Goal: Task Accomplishment & Management: Use online tool/utility

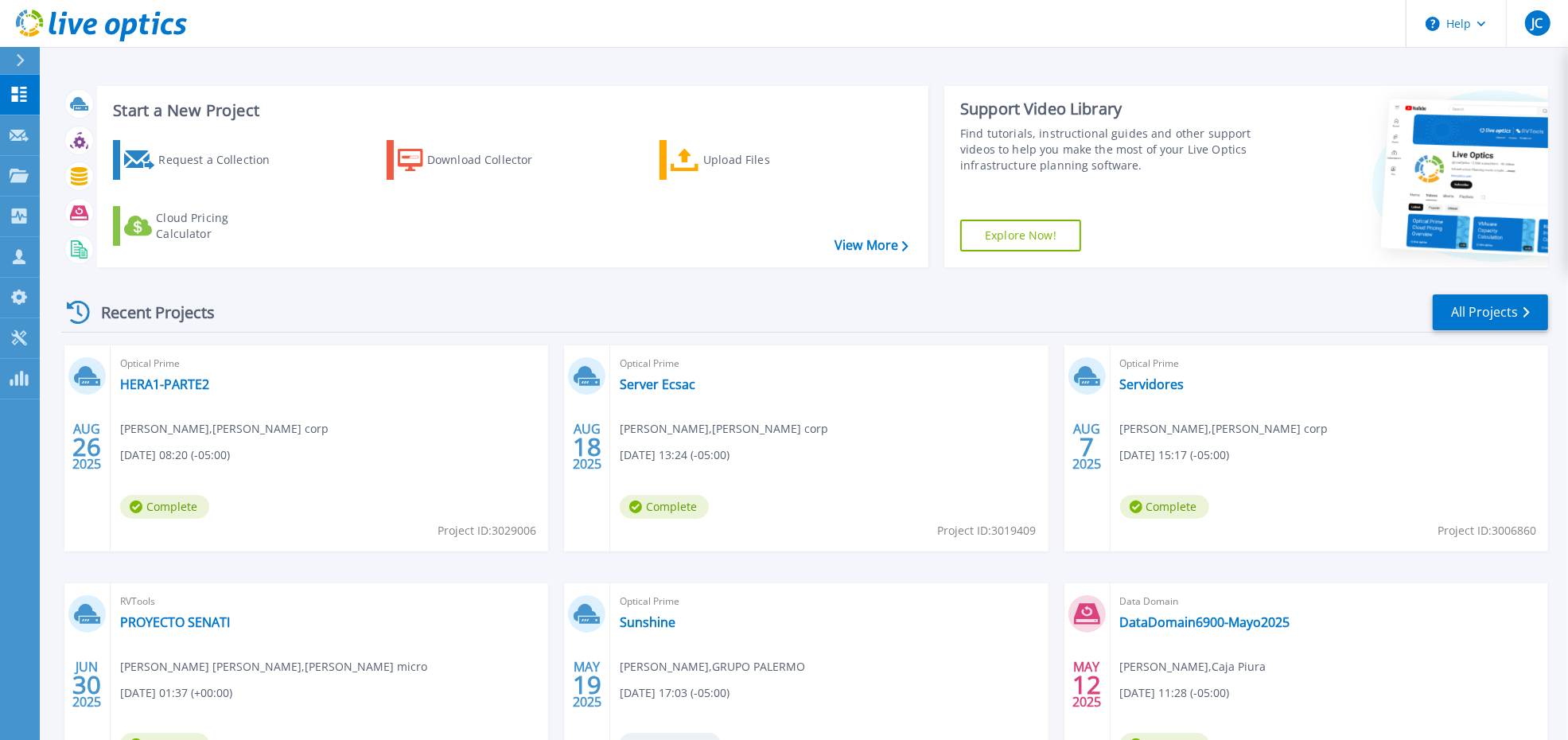
drag, startPoint x: 1222, startPoint y: 72, endPoint x: 1011, endPoint y: 100, distance: 212.7
click at [1222, 72] on div "Start a New Project Request a Collection Download Collector Upload Files Cloud …" at bounding box center [804, 417] width 1528 height 834
drag, startPoint x: 14, startPoint y: 94, endPoint x: 16, endPoint y: 120, distance: 26.3
click at [14, 94] on icon at bounding box center [19, 94] width 19 height 15
click at [17, 131] on icon at bounding box center [19, 136] width 19 height 12
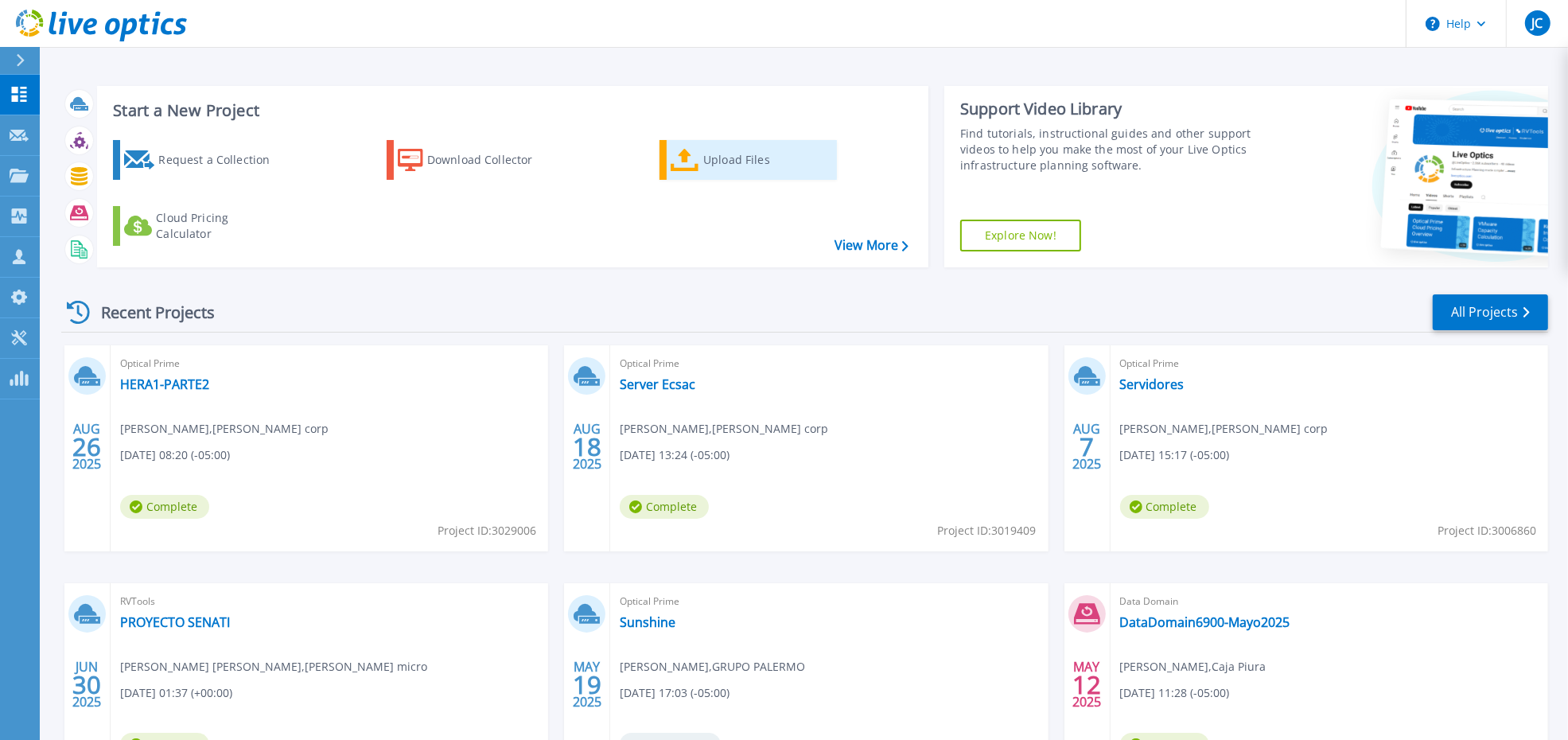
click at [725, 160] on div "Upload Files" at bounding box center [766, 160] width 127 height 32
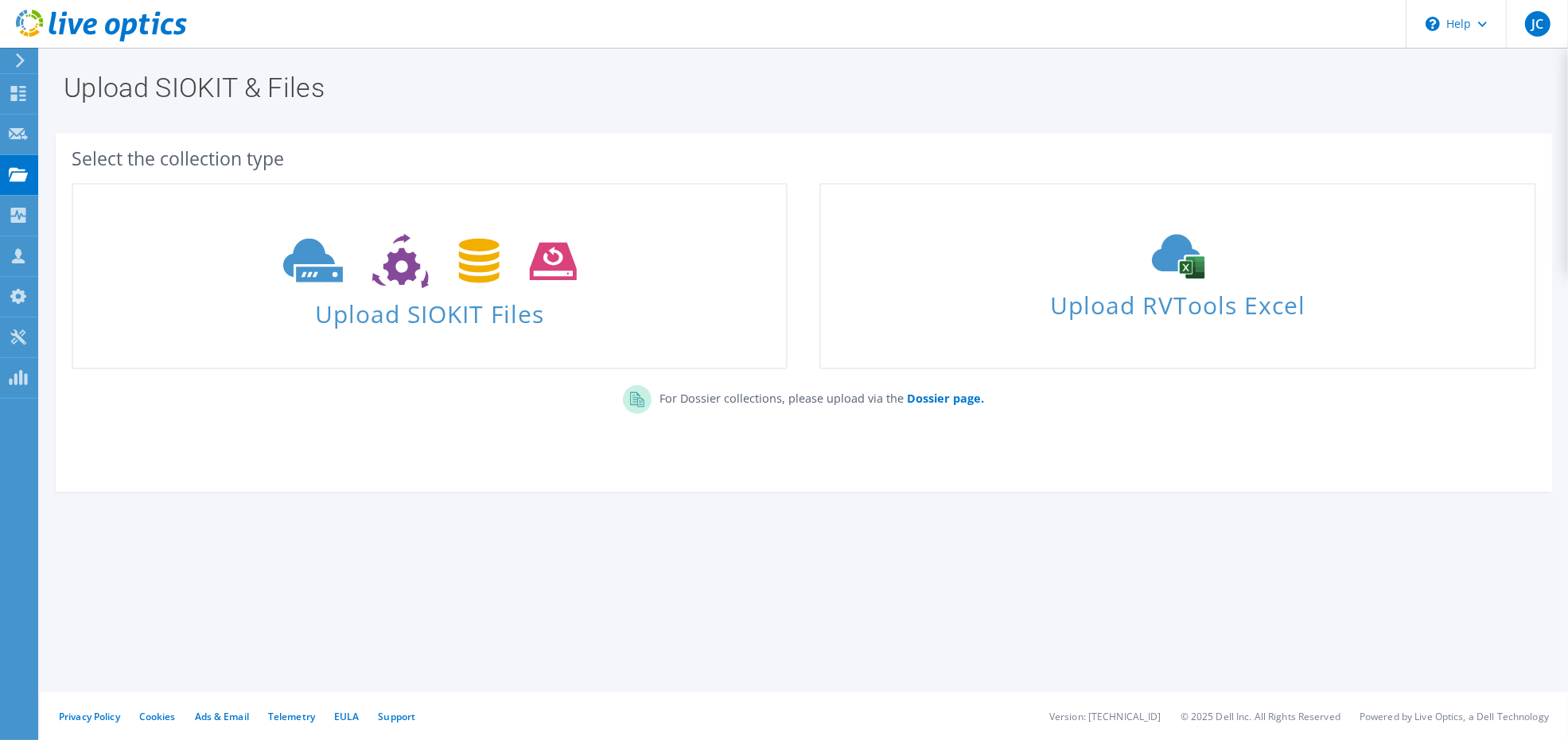
click at [1413, 134] on section "Select the collection type Upload SIOKIT Files Upload RVTools Excel" at bounding box center [804, 313] width 1496 height 358
click at [93, 104] on div "Upload SIOKIT & Files" at bounding box center [804, 83] width 1512 height 70
click at [21, 54] on icon at bounding box center [20, 60] width 12 height 14
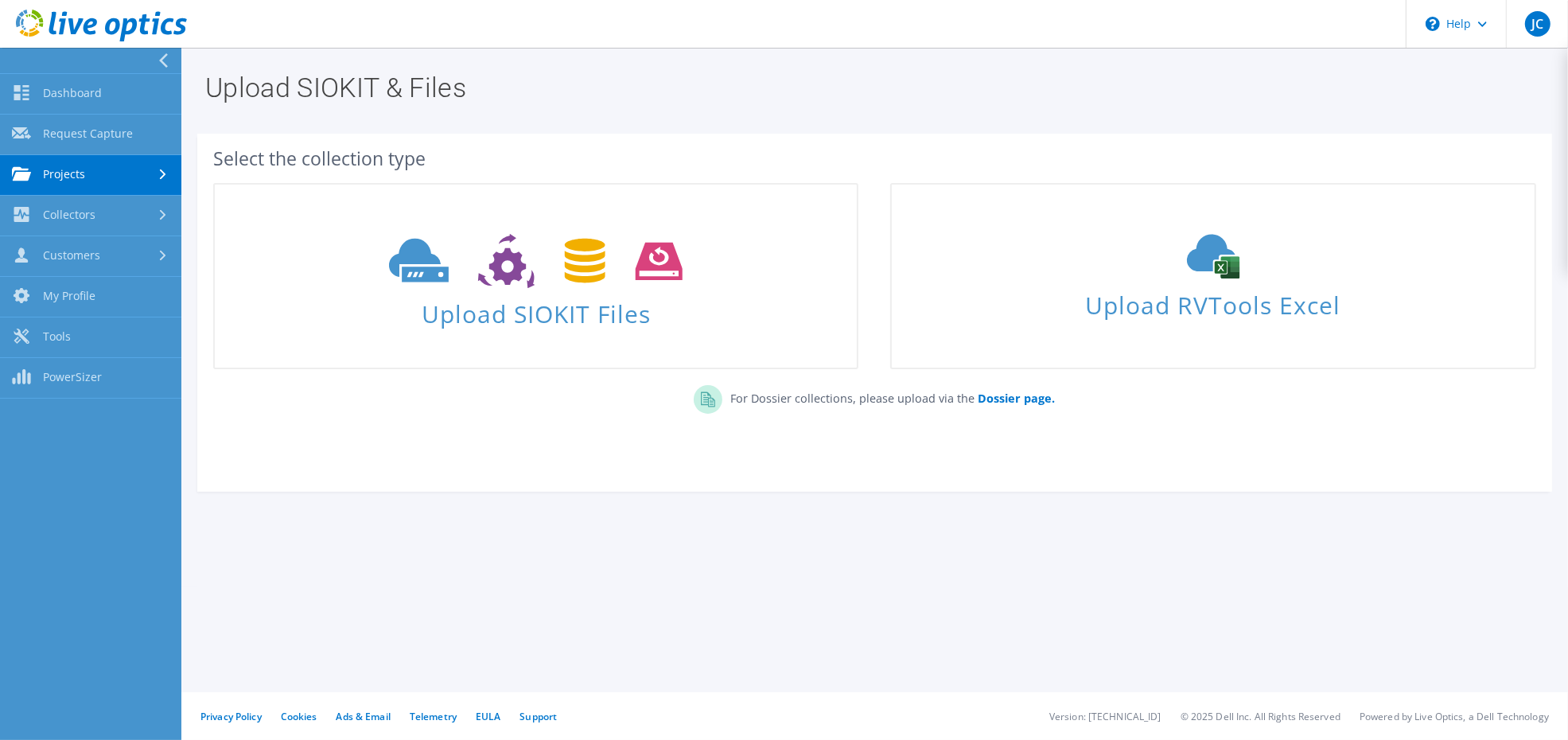
click at [229, 127] on div "Select the collection type Upload SIOKIT Files Dossier page." at bounding box center [874, 313] width 1370 height 390
